Goal: Check status: Check status

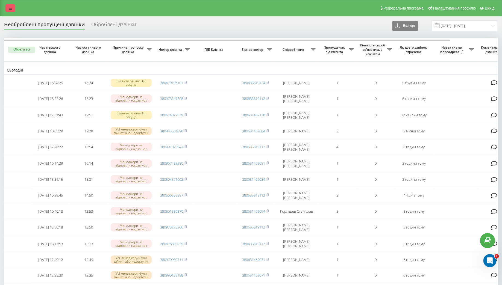
click at [9, 8] on icon at bounding box center [10, 8] width 3 height 4
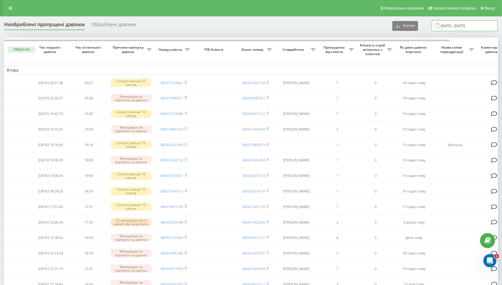
click at [476, 26] on input "[DATE] - [DATE]" at bounding box center [465, 25] width 66 height 11
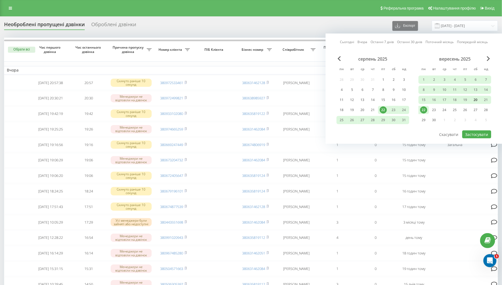
click at [476, 98] on div "20" at bounding box center [475, 99] width 7 height 7
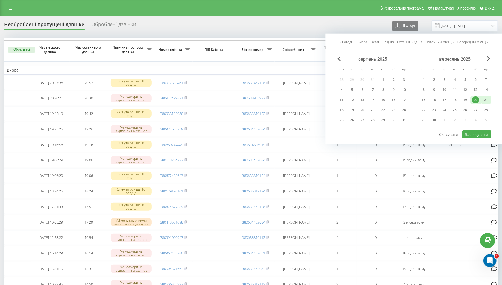
click at [485, 98] on div "21" at bounding box center [485, 99] width 7 height 7
click at [484, 137] on button "Застосувати" at bounding box center [476, 135] width 29 height 8
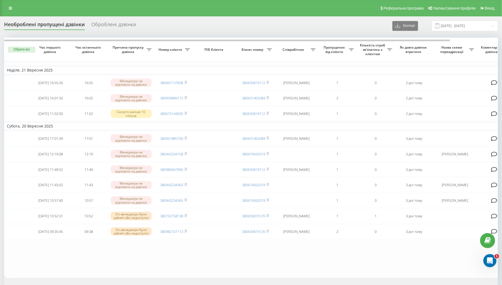
scroll to position [0, 3]
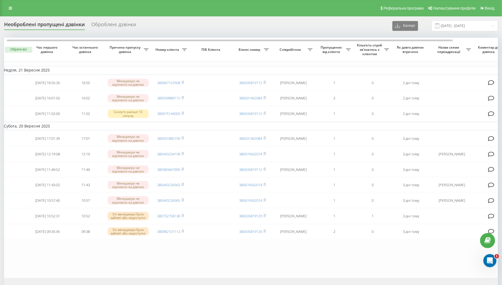
click at [471, 32] on div "Необроблені пропущені дзвінки Оброблені дзвінки Експорт .csv .xlsx [DATE] - [DA…" at bounding box center [251, 159] width 494 height 279
click at [473, 22] on input "[DATE] - [DATE]" at bounding box center [465, 25] width 66 height 11
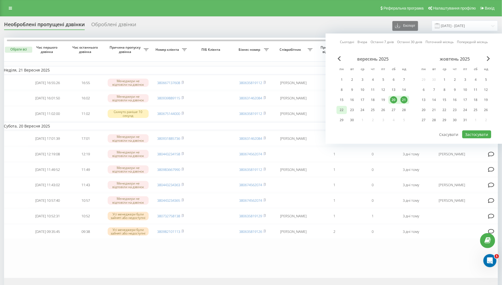
click at [342, 113] on div "22" at bounding box center [342, 110] width 10 height 8
click at [350, 113] on div "23" at bounding box center [352, 110] width 10 height 8
click at [480, 132] on button "Застосувати" at bounding box center [476, 135] width 29 height 8
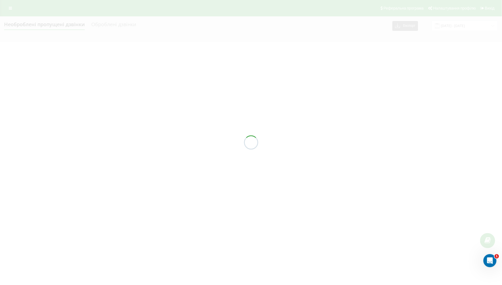
type input "[DATE] - [DATE]"
